Goal: Task Accomplishment & Management: Manage account settings

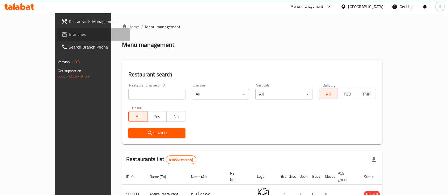
click at [69, 37] on span "Branches" at bounding box center [97, 34] width 57 height 6
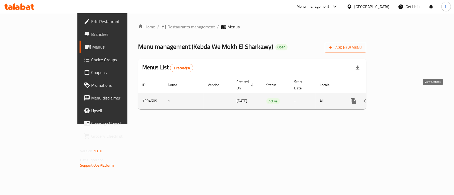
click at [395, 98] on icon "enhanced table" at bounding box center [391, 101] width 6 height 6
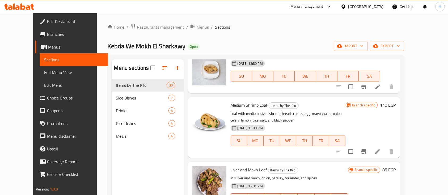
scroll to position [614, 0]
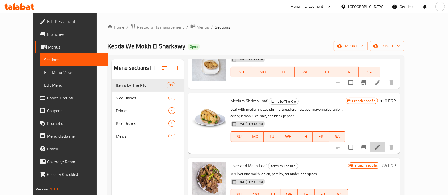
click at [385, 146] on li at bounding box center [377, 148] width 15 height 10
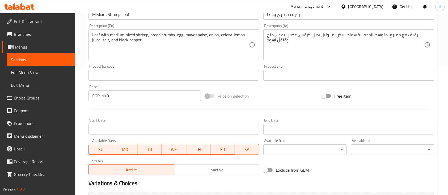
scroll to position [129, 0]
click at [142, 101] on input "110" at bounding box center [151, 95] width 99 height 11
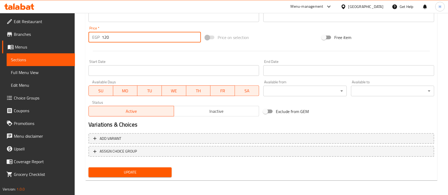
type input "120"
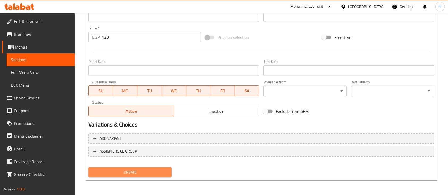
click at [129, 169] on span "Update" at bounding box center [130, 172] width 75 height 7
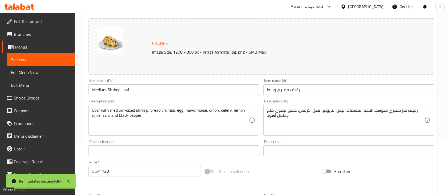
scroll to position [0, 0]
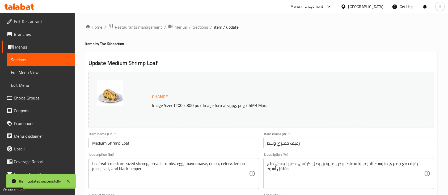
click at [200, 29] on span "Sections" at bounding box center [200, 27] width 15 height 6
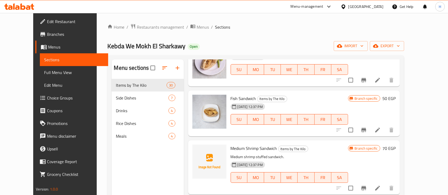
scroll to position [1366, 0]
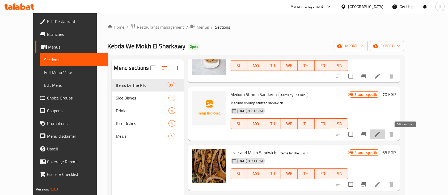
click at [381, 136] on icon at bounding box center [377, 134] width 6 height 6
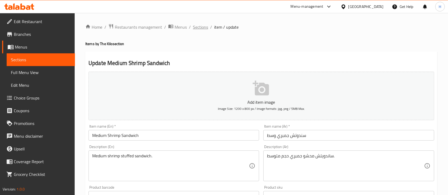
click at [195, 26] on span "Sections" at bounding box center [200, 27] width 15 height 6
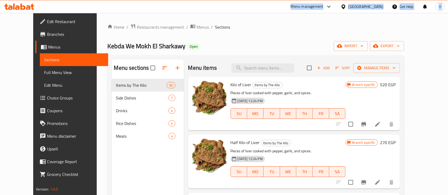
drag, startPoint x: 15, startPoint y: 3, endPoint x: 9, endPoint y: 15, distance: 13.0
click at [9, 15] on div "​ Menu-management Egypt Get Help H Edit Restaurant Branches Menus Sections Full…" at bounding box center [224, 104] width 448 height 182
click at [29, 15] on ul "Edit Restaurant Branches Menus Sections Full Menu View Edit Menu Choice Groups …" at bounding box center [68, 98] width 79 height 170
drag, startPoint x: 14, startPoint y: 12, endPoint x: 16, endPoint y: 10, distance: 3.6
click at [16, 10] on div "Menu-management Egypt Get Help H" at bounding box center [224, 6] width 448 height 13
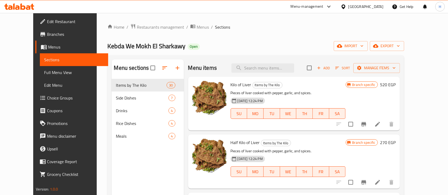
click at [16, 10] on div at bounding box center [19, 6] width 39 height 11
click at [20, 9] on icon at bounding box center [22, 6] width 5 height 6
